Goal: Register for event/course

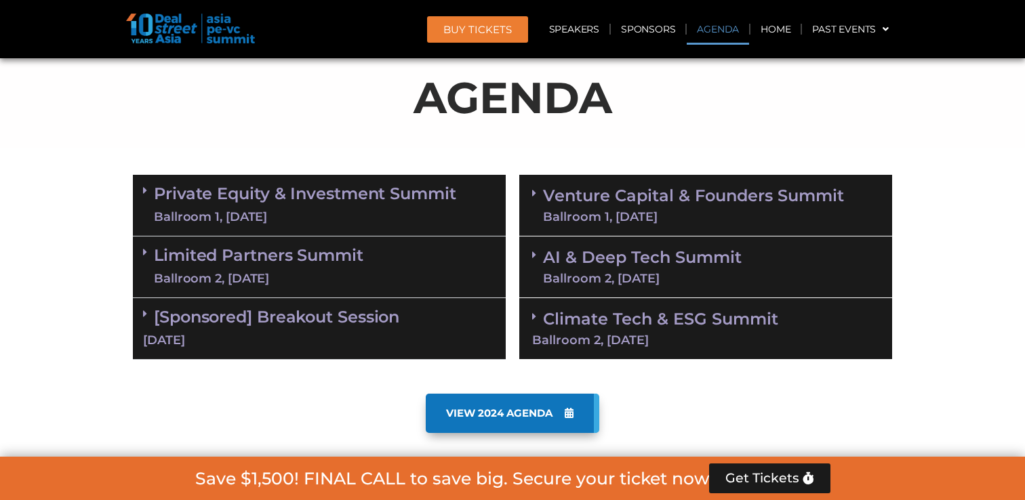
scroll to position [705, 0]
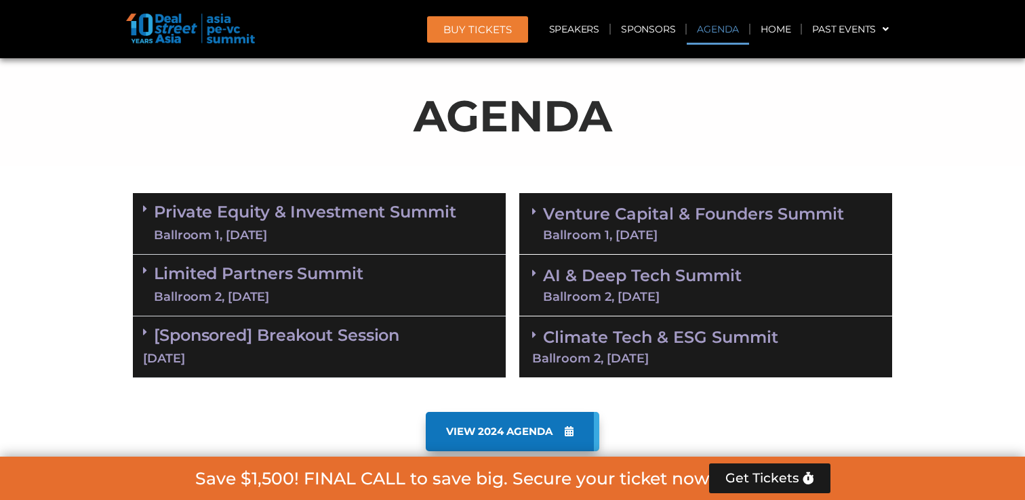
click at [591, 216] on link "Venture Capital & Founders​ Summit Ballroom 1, 11 Sept" at bounding box center [693, 223] width 301 height 35
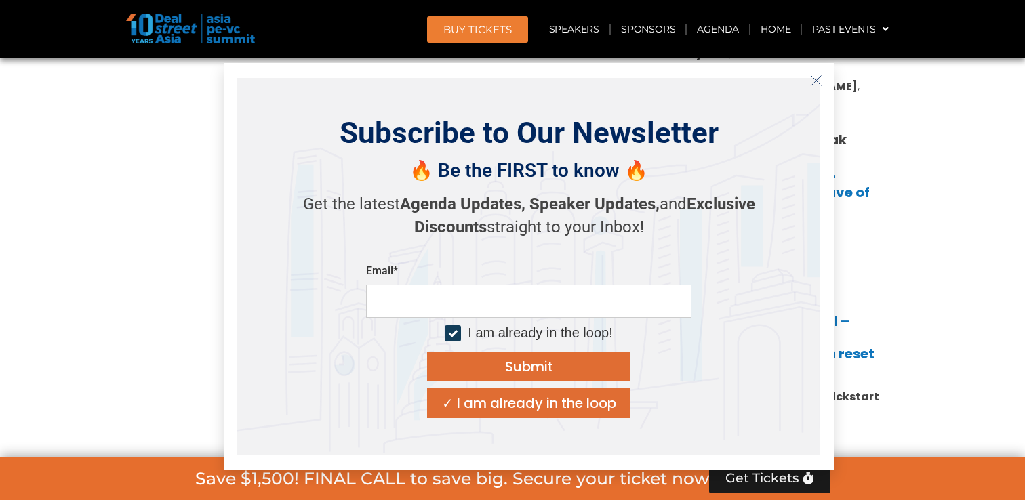
scroll to position [1130, 0]
click at [811, 83] on icon "Close" at bounding box center [816, 81] width 12 height 12
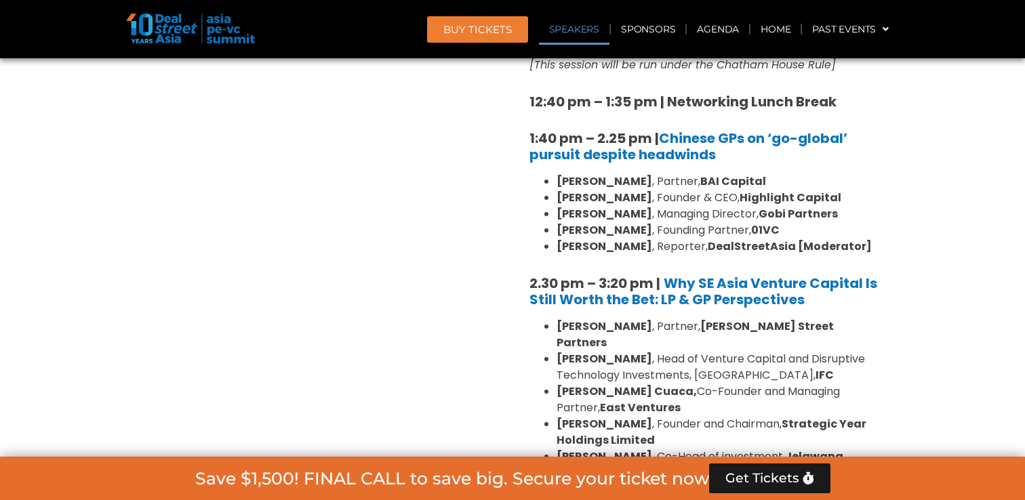
scroll to position [1725, 0]
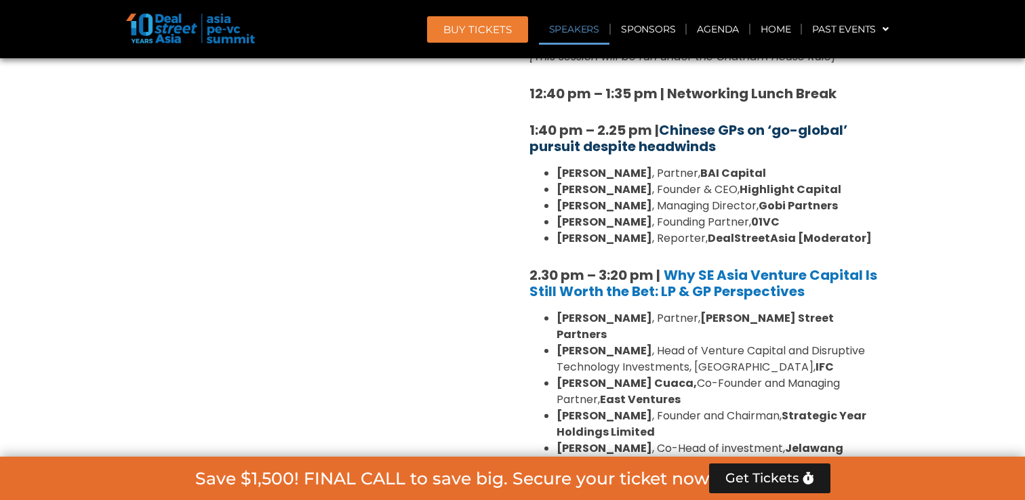
click at [707, 121] on link "Chinese GPs on ‘go-global’ pursuit despite headwinds" at bounding box center [689, 138] width 318 height 35
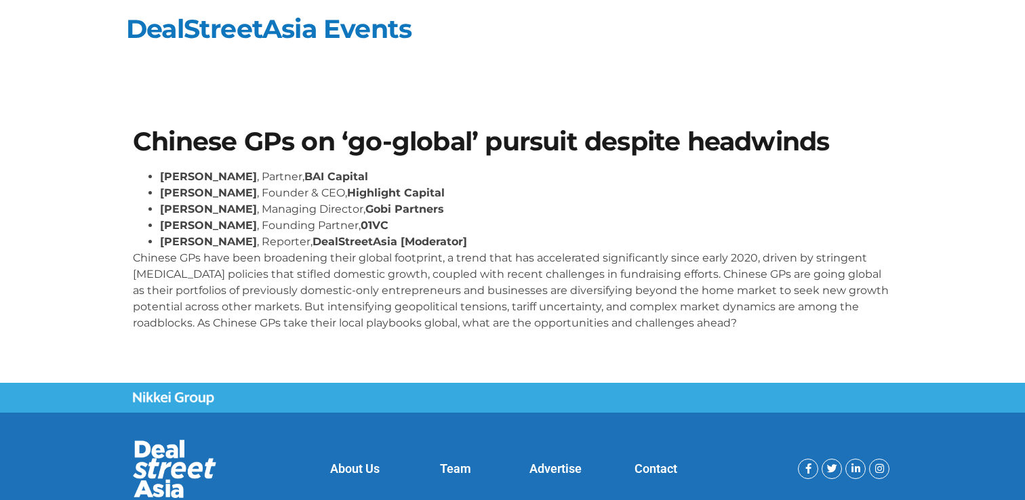
scroll to position [50, 0]
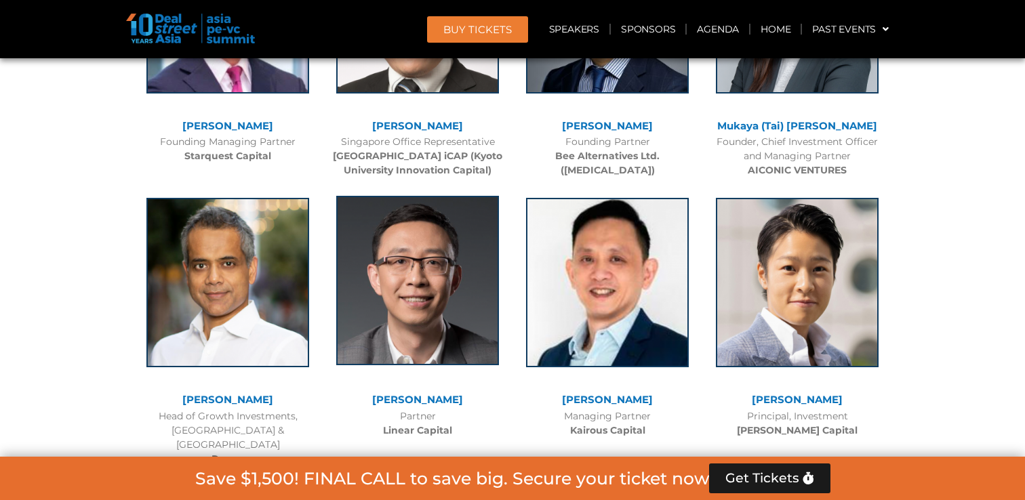
scroll to position [5909, 0]
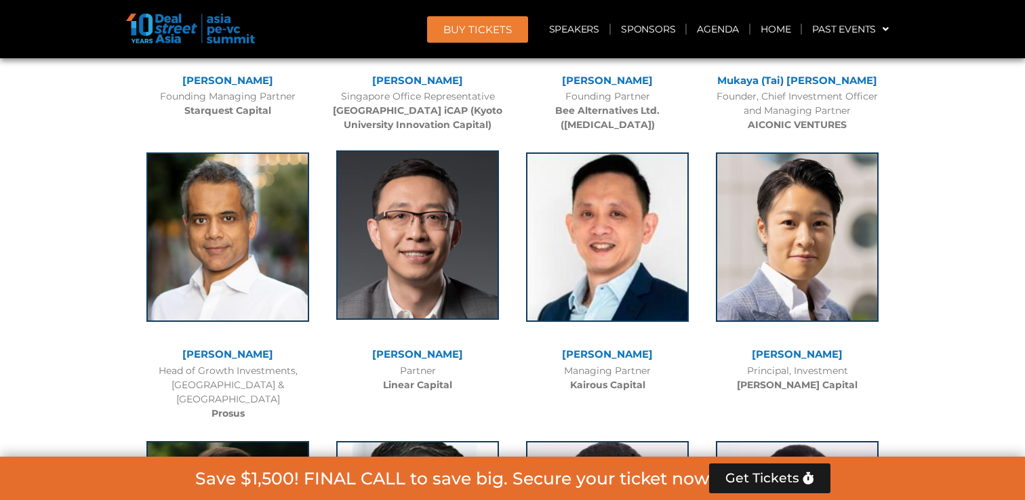
click at [416, 236] on img at bounding box center [417, 236] width 163 height 170
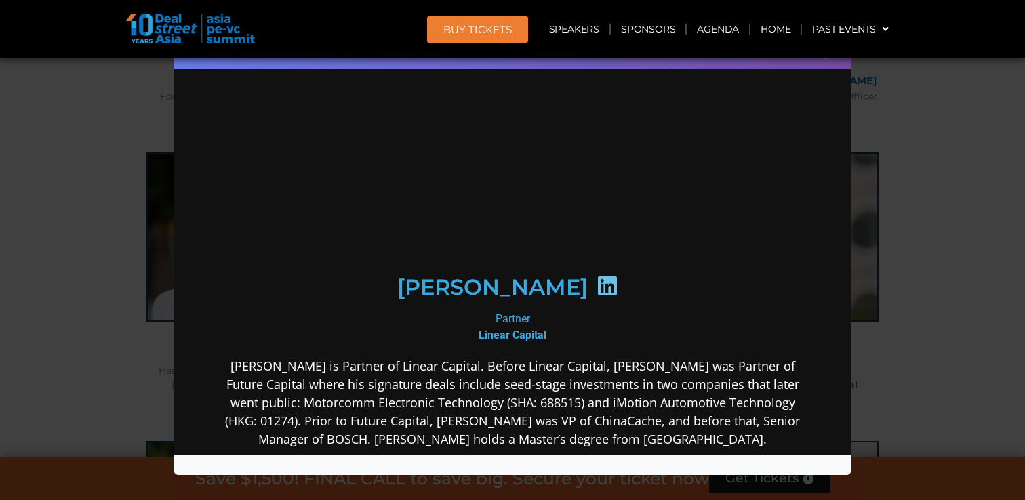
scroll to position [0, 0]
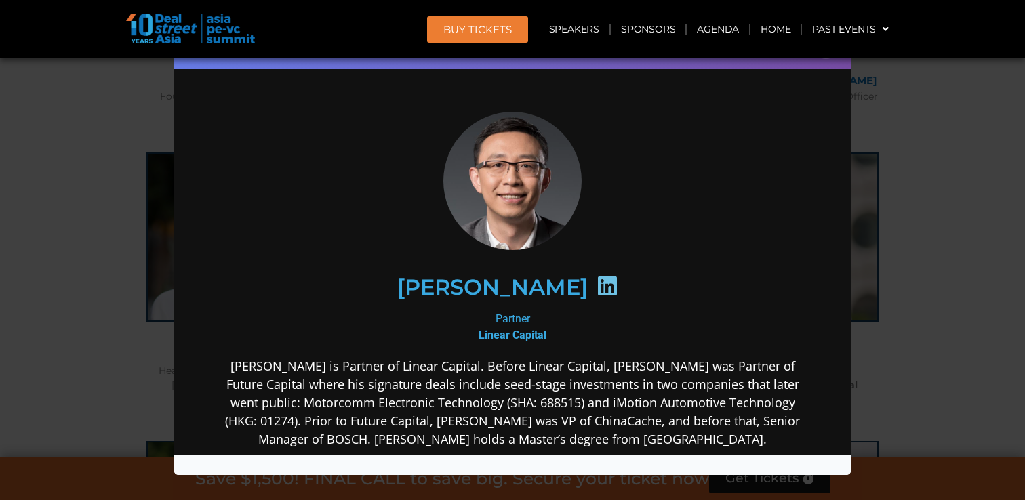
click at [944, 237] on div "Speaker Profile ×" at bounding box center [512, 250] width 1025 height 500
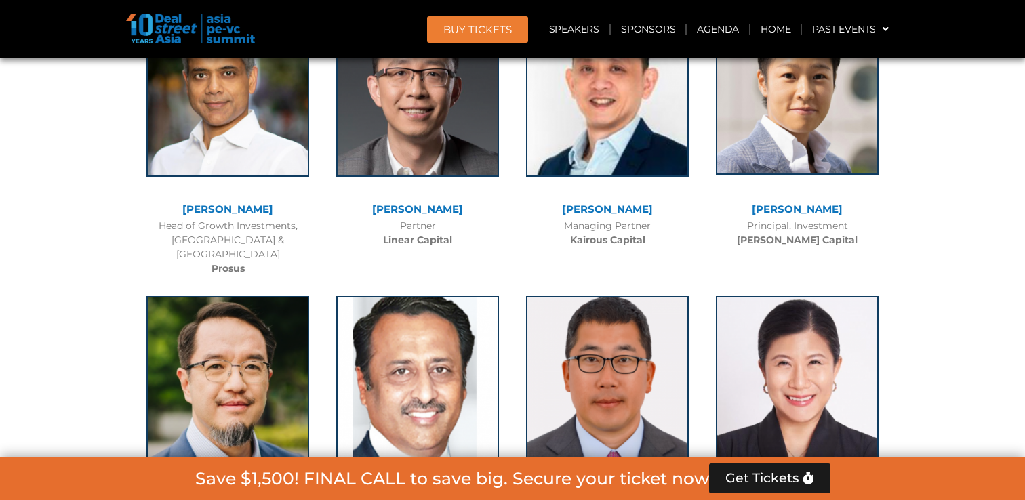
scroll to position [6053, 0]
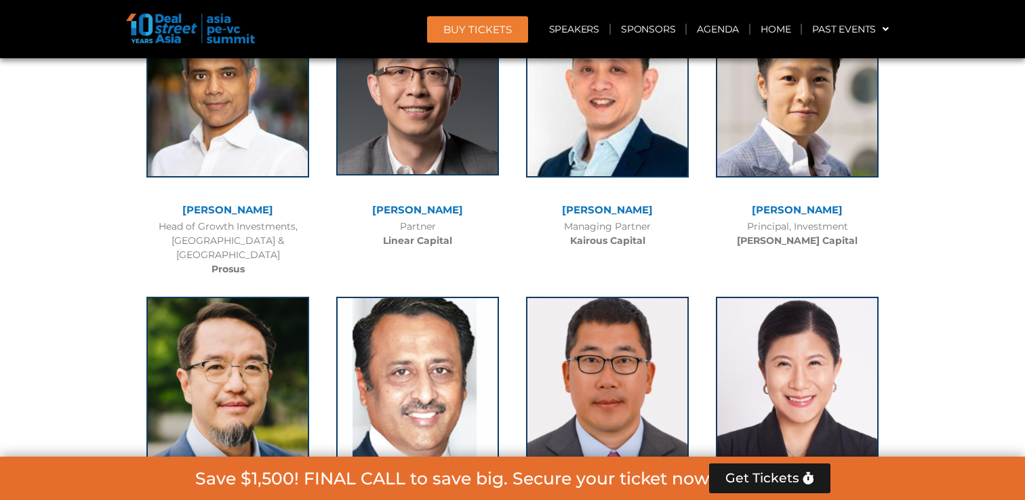
click at [416, 127] on img at bounding box center [417, 91] width 163 height 170
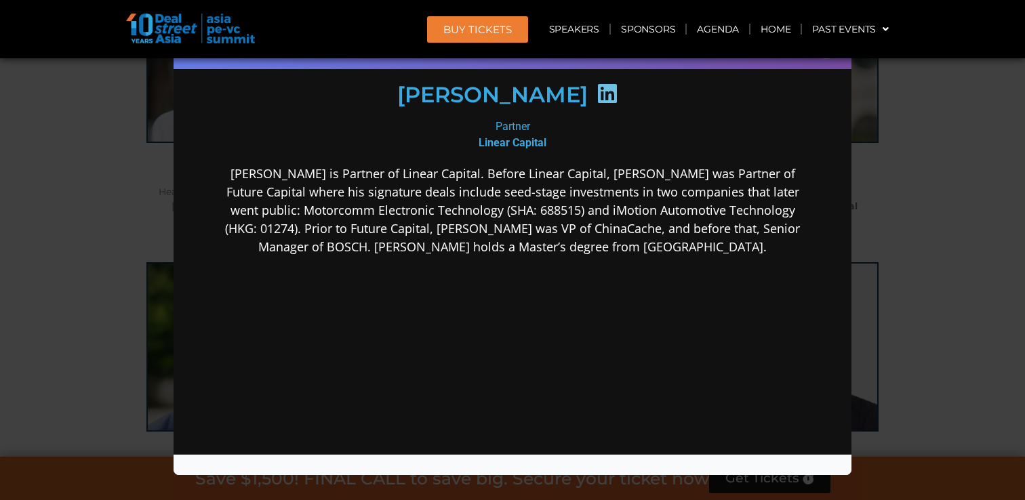
scroll to position [0, 0]
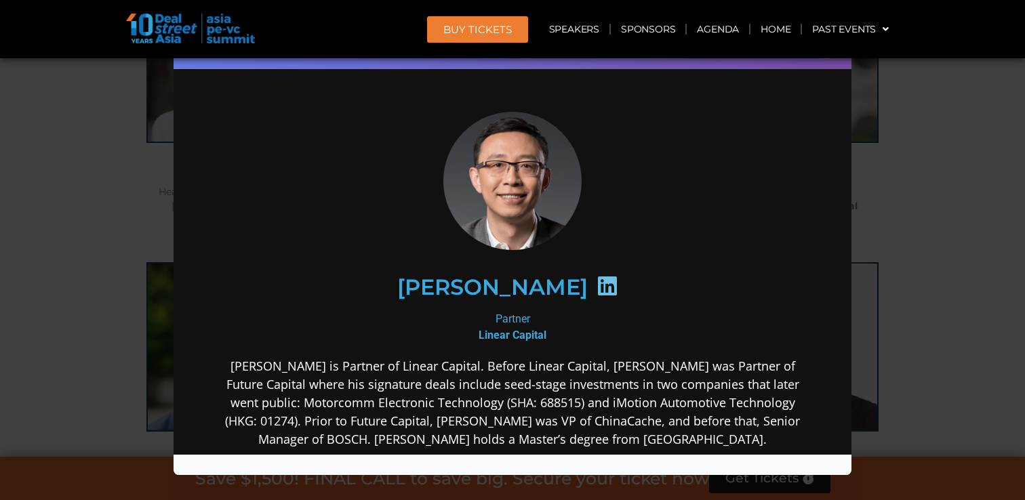
click at [912, 285] on div "Speaker Profile ×" at bounding box center [512, 250] width 1025 height 500
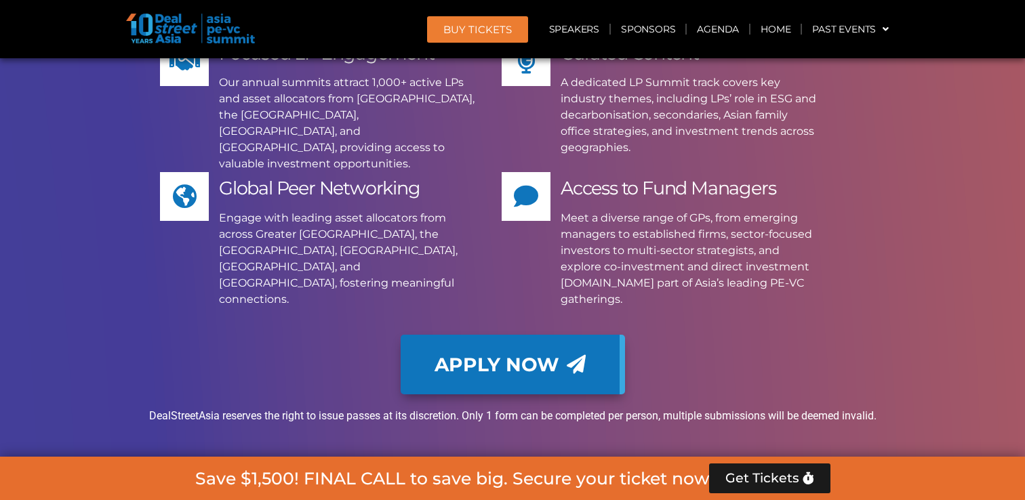
scroll to position [10822, 0]
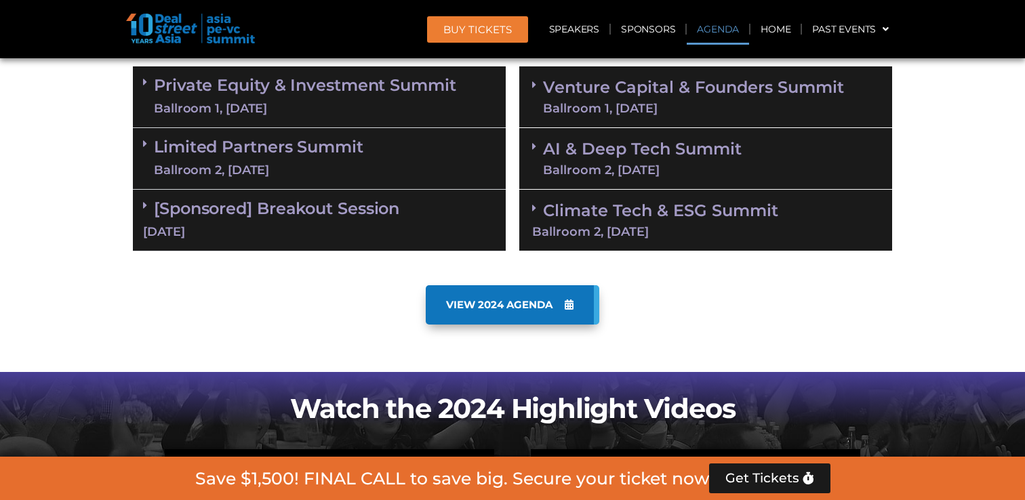
scroll to position [859, 0]
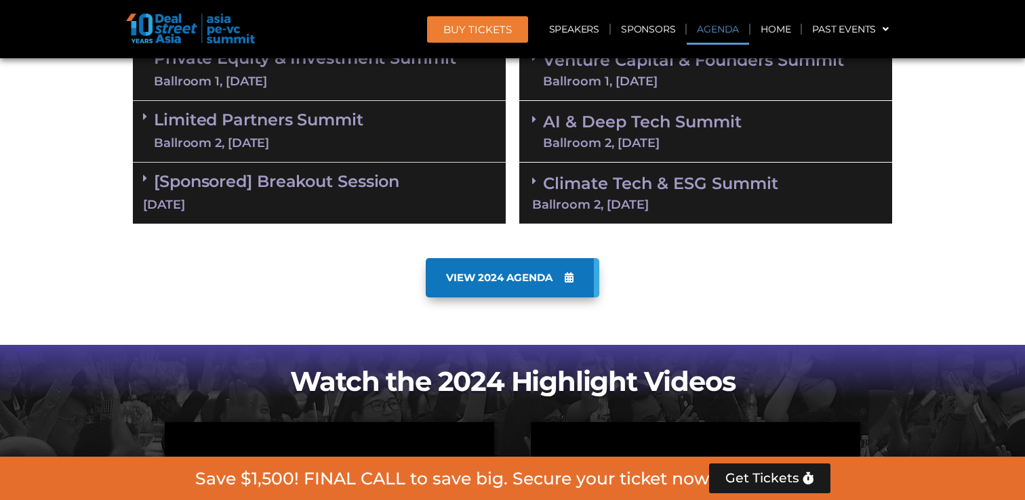
click at [665, 138] on div "Ballroom 2, [DATE]" at bounding box center [642, 143] width 199 height 12
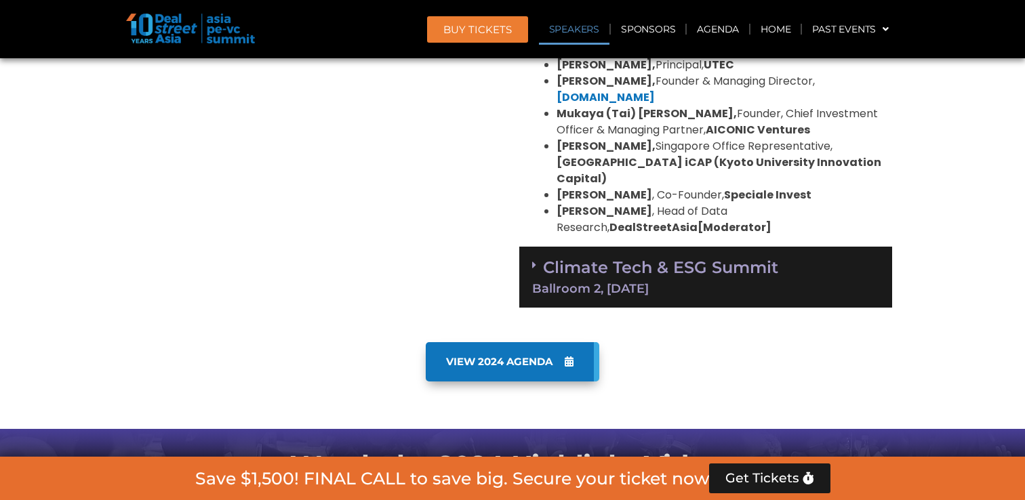
scroll to position [1466, 0]
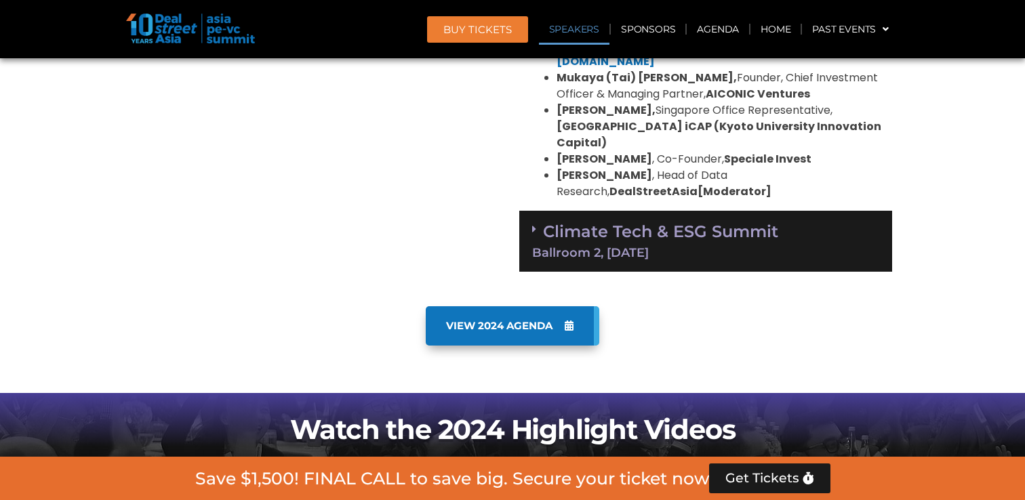
click at [657, 222] on link "Climate Tech & ESG Summit Ballroom 2, [DATE]" at bounding box center [705, 240] width 347 height 37
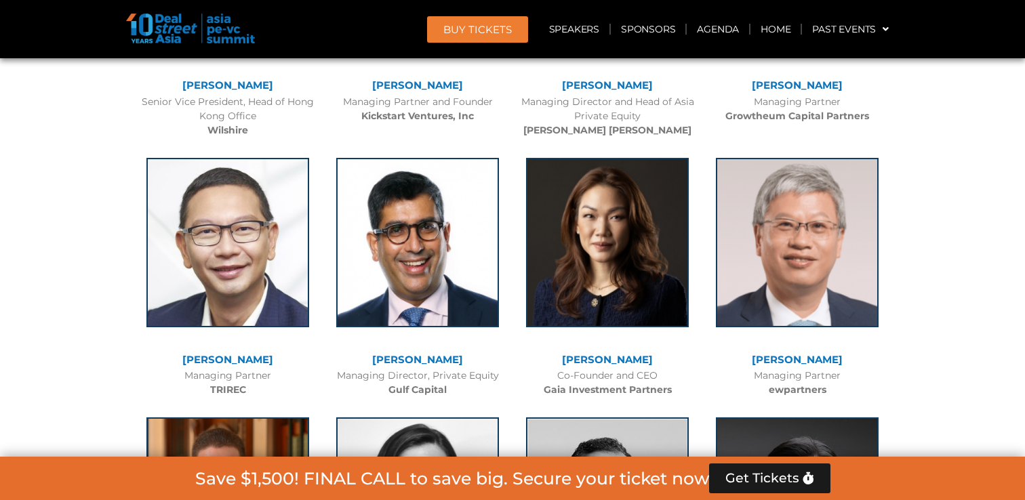
scroll to position [5094, 0]
